Goal: Find specific page/section: Find specific page/section

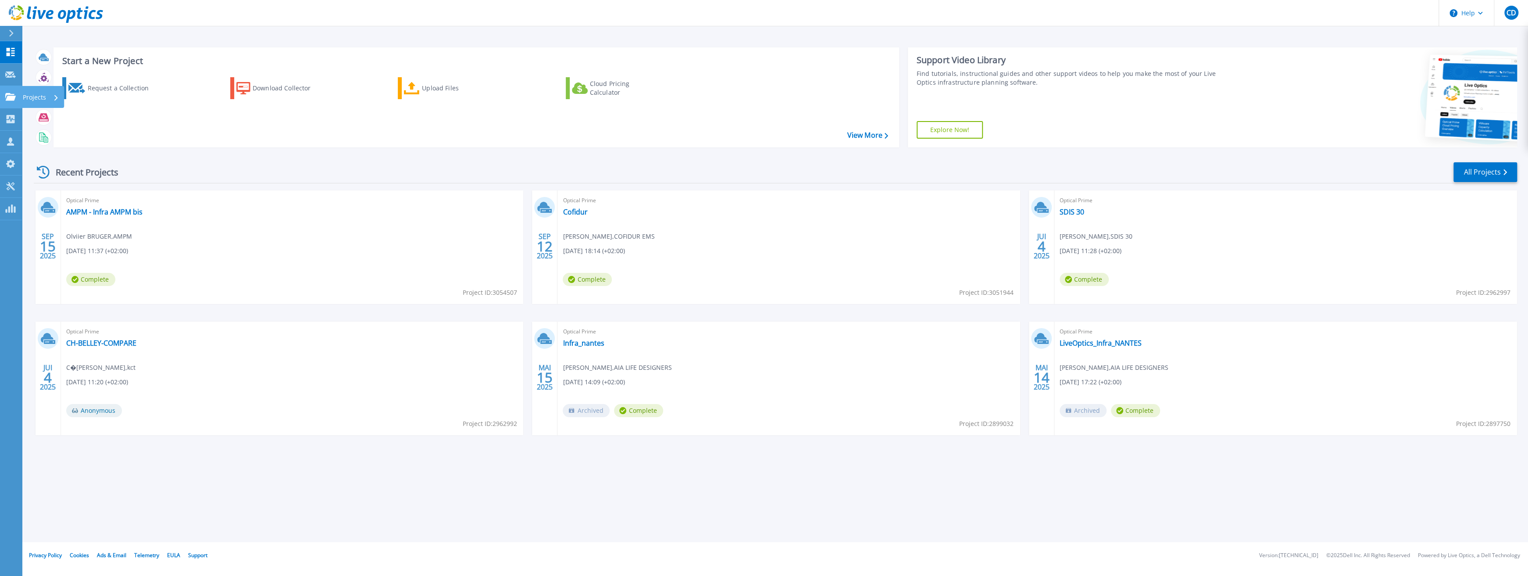
click at [23, 96] on p "Projects" at bounding box center [34, 97] width 23 height 23
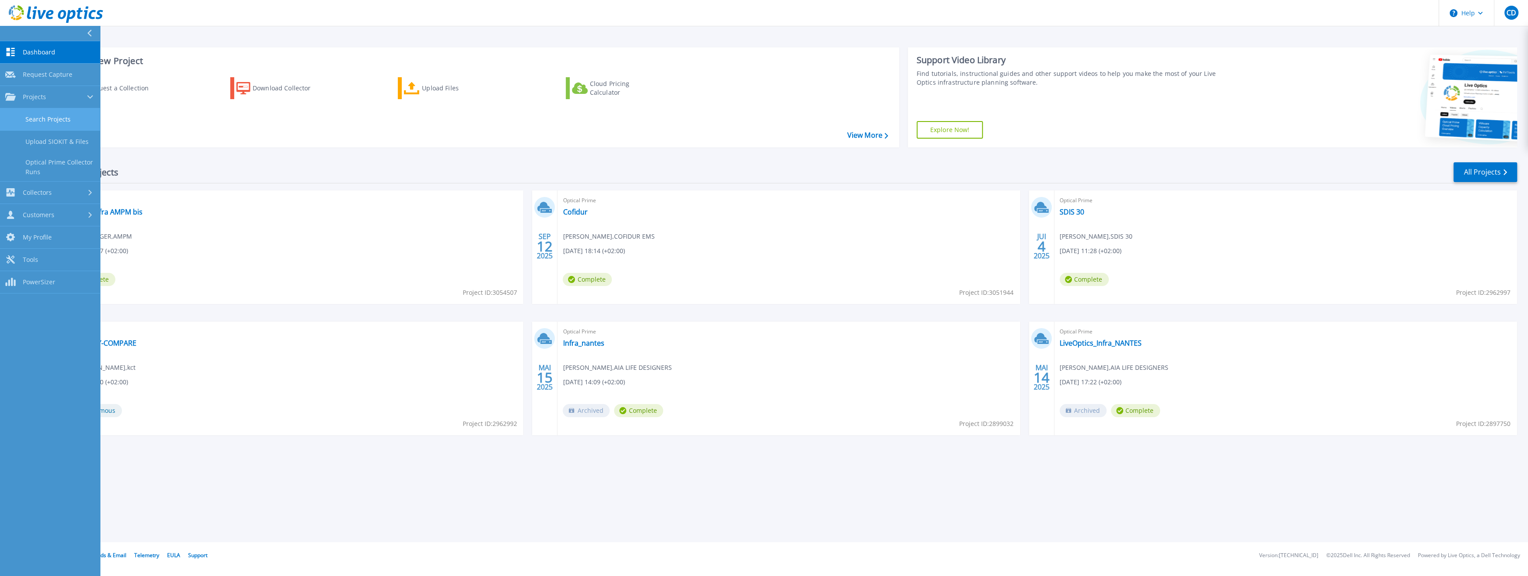
click at [41, 122] on link "Search Projects" at bounding box center [50, 119] width 100 height 22
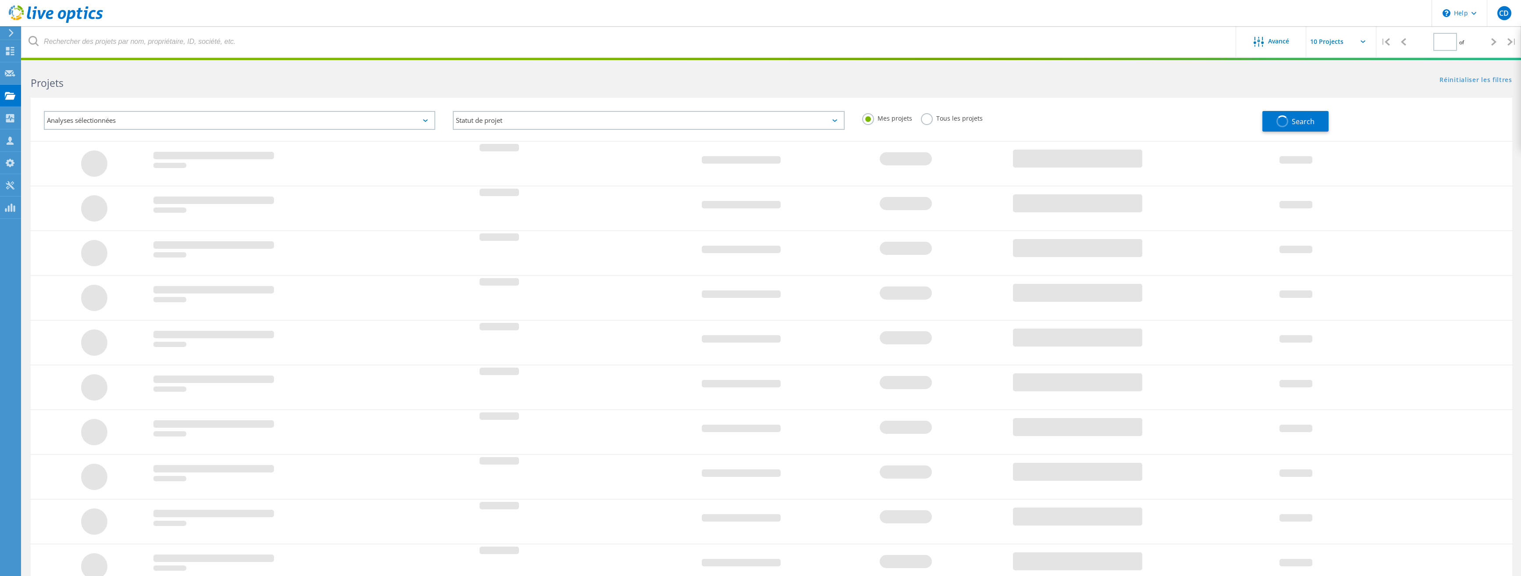
type input "1"
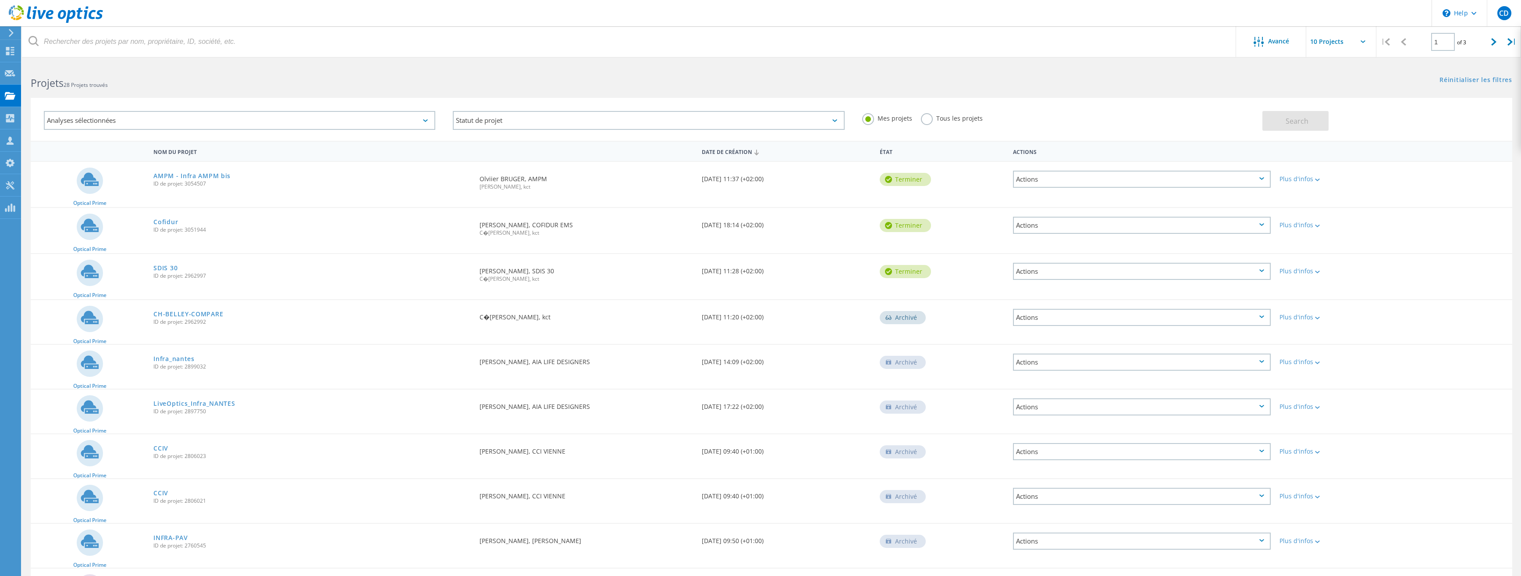
click at [926, 118] on label "Tous les projets" at bounding box center [952, 117] width 62 height 8
click at [0, 0] on input "Tous les projets" at bounding box center [0, 0] width 0 height 0
click at [1296, 118] on span "Search" at bounding box center [1297, 121] width 23 height 10
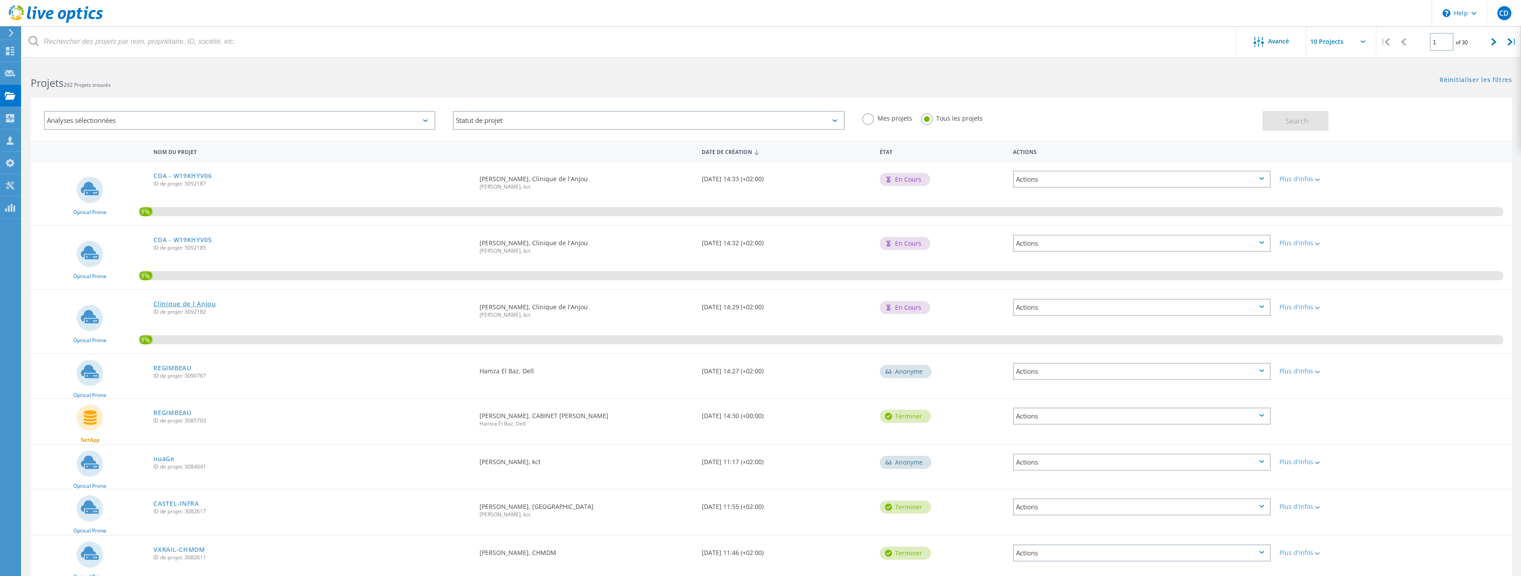
click at [197, 305] on link "Clinique de l Anjou" at bounding box center [184, 304] width 62 height 6
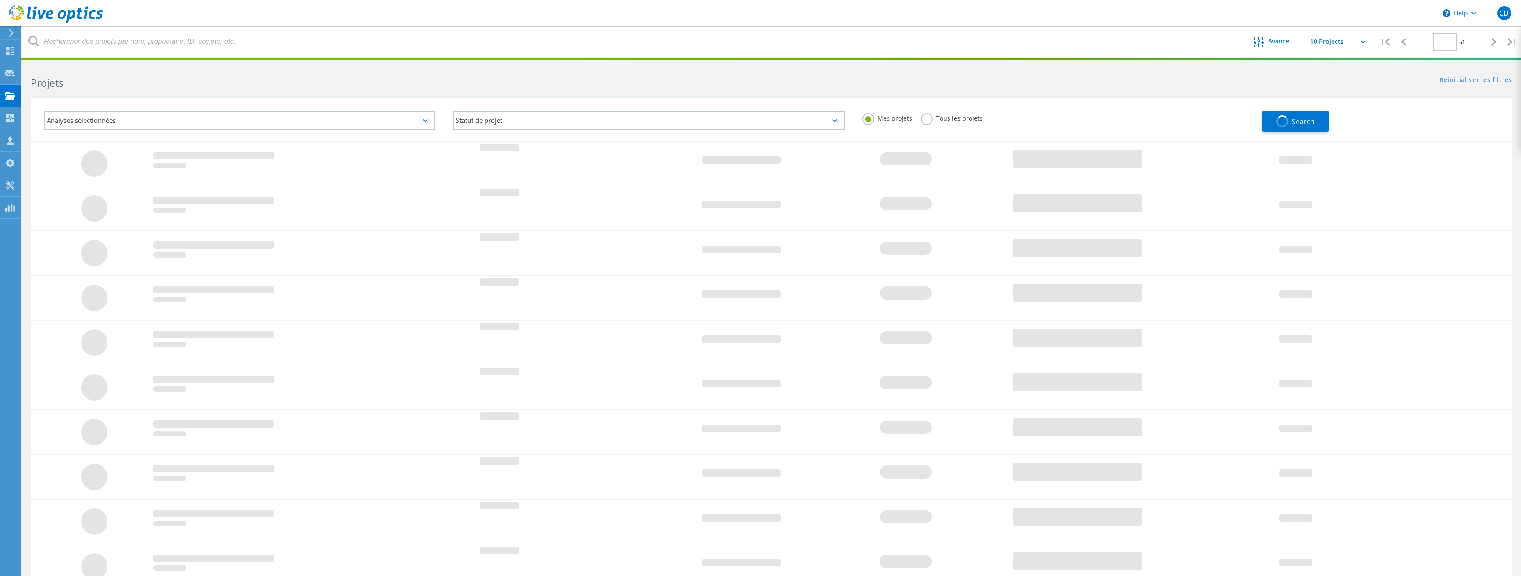
type input "1"
